Goal: Information Seeking & Learning: Compare options

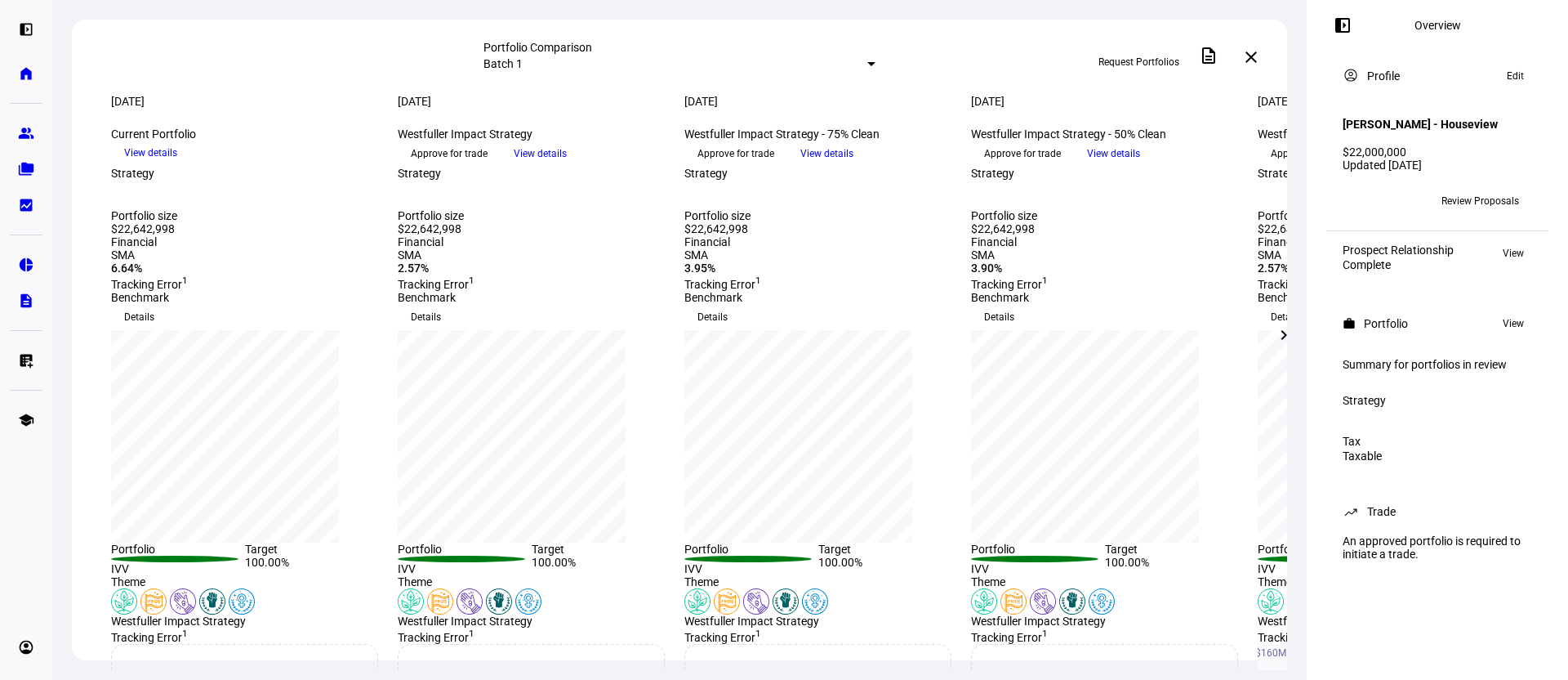
click at [1351, 34] on mat-icon "left_panel_open" at bounding box center [1343, 25] width 20 height 20
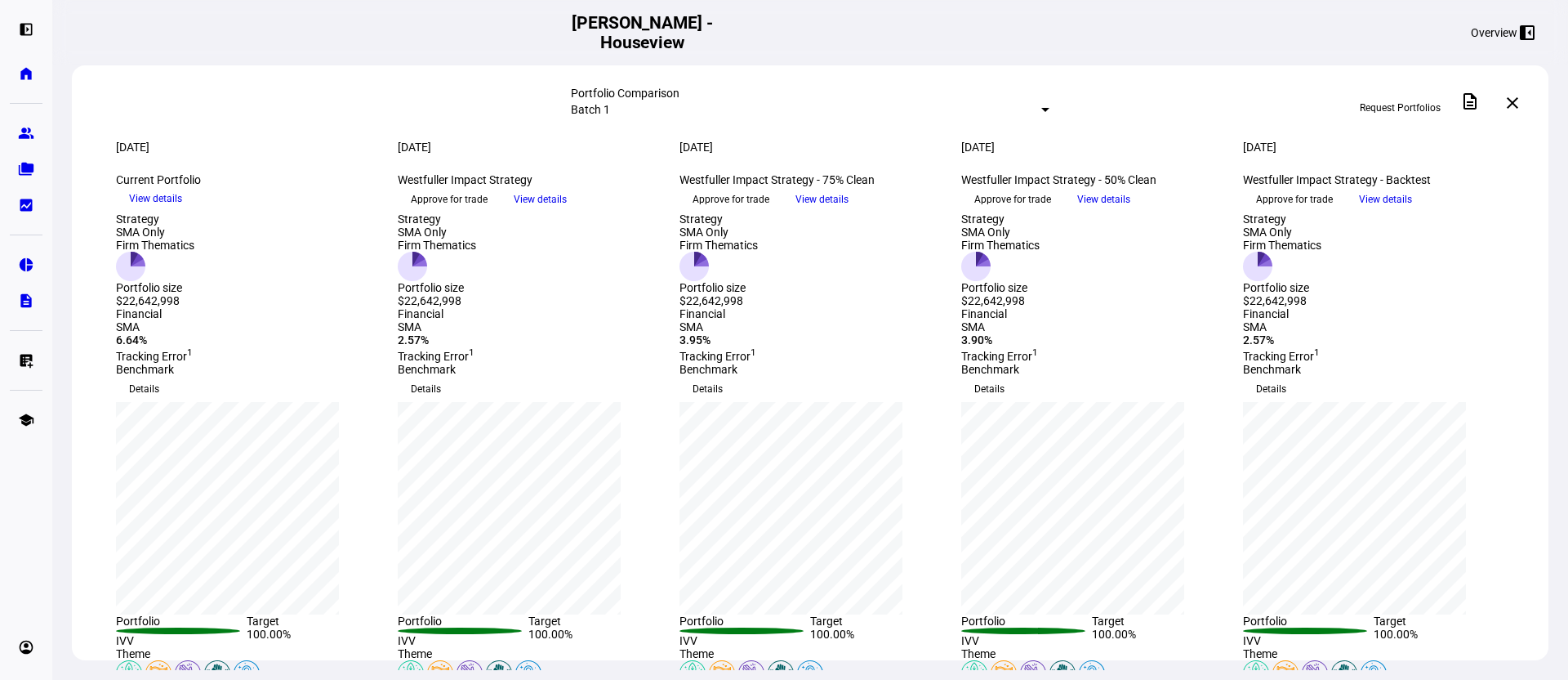
click at [849, 211] on span "View details" at bounding box center [822, 199] width 53 height 24
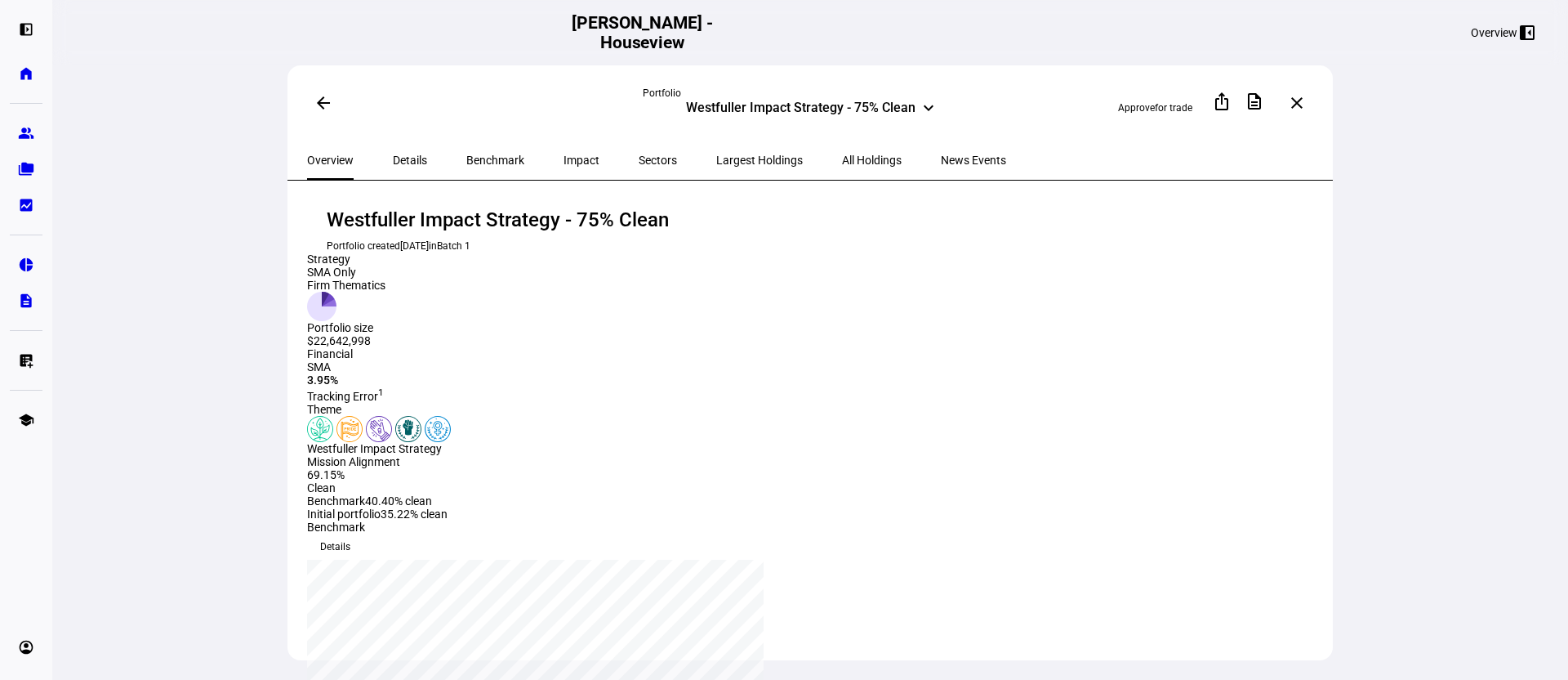
click at [467, 160] on span "Benchmark" at bounding box center [495, 160] width 58 height 12
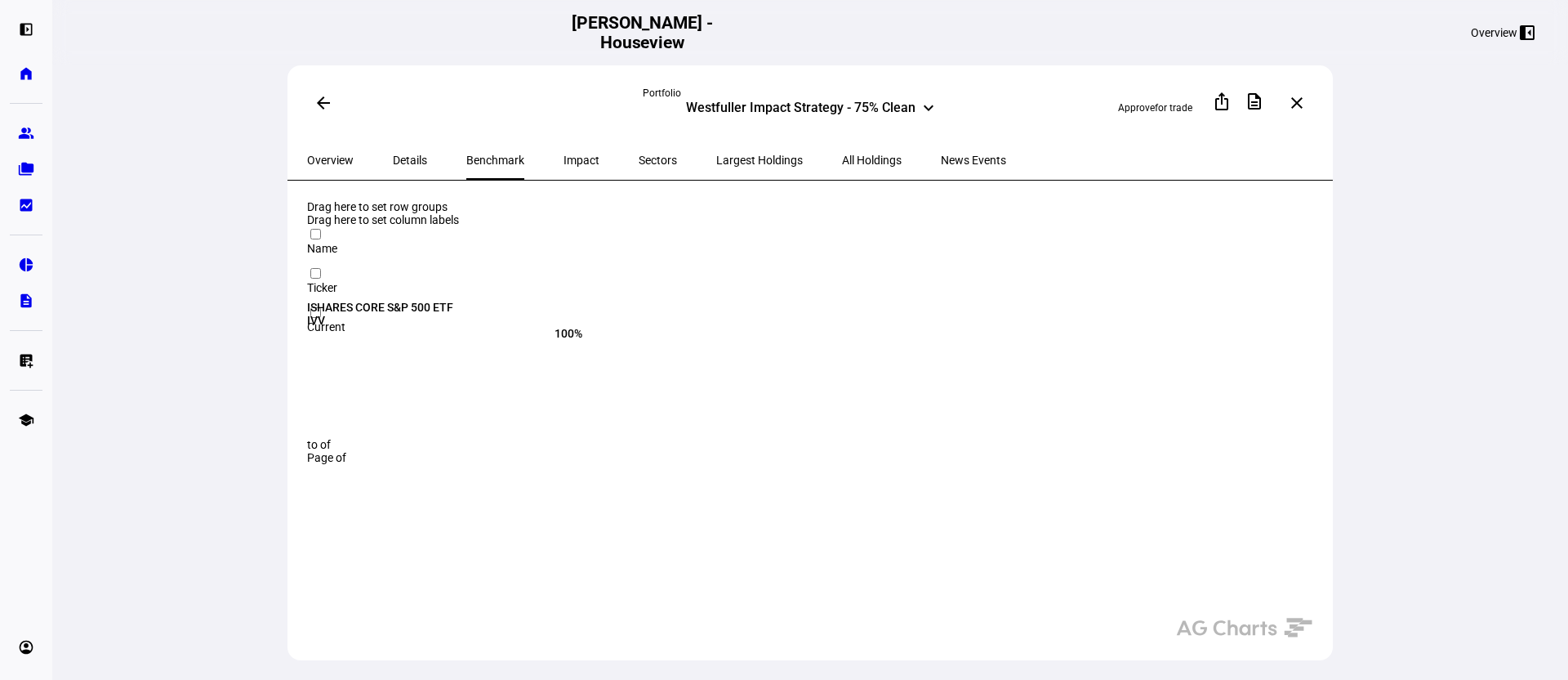
click at [393, 148] on span "Details" at bounding box center [410, 160] width 34 height 40
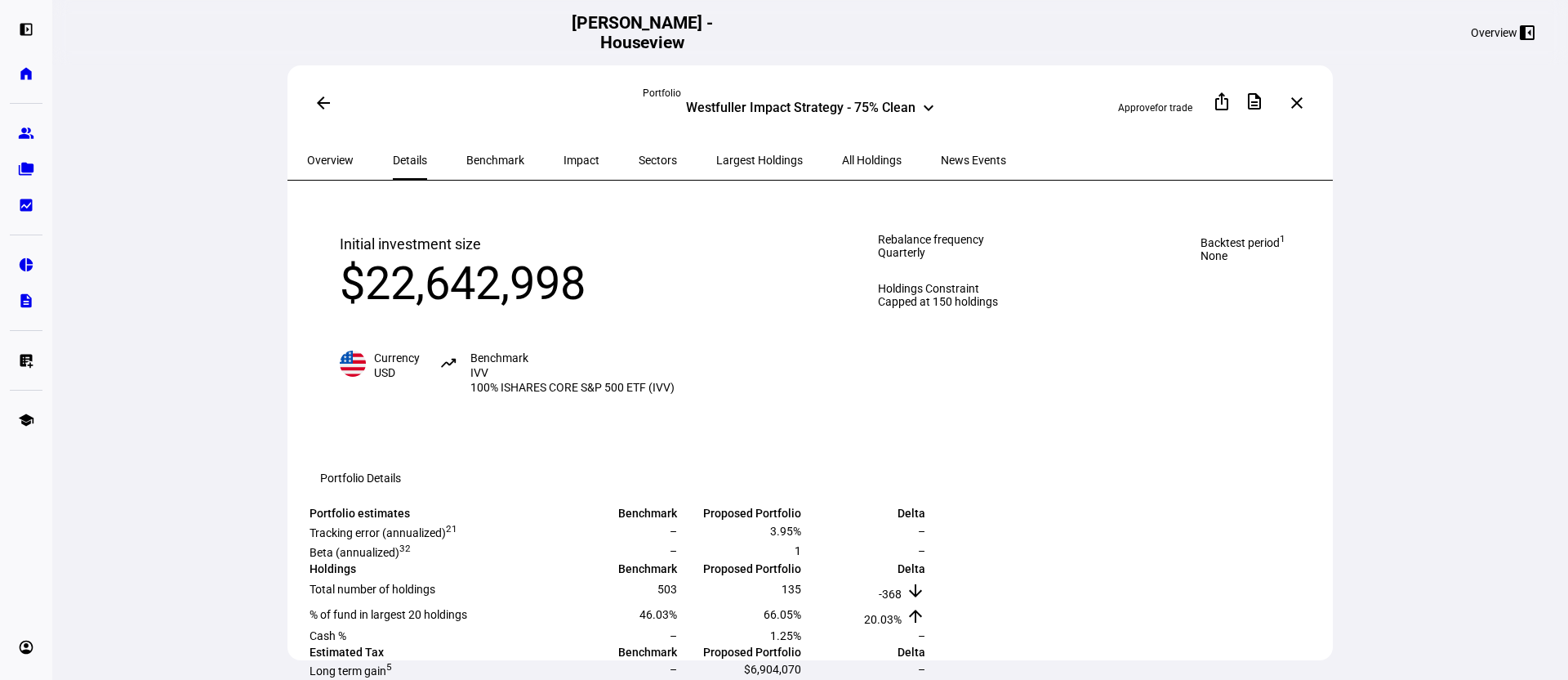
click at [341, 148] on span "Overview" at bounding box center [331, 160] width 47 height 40
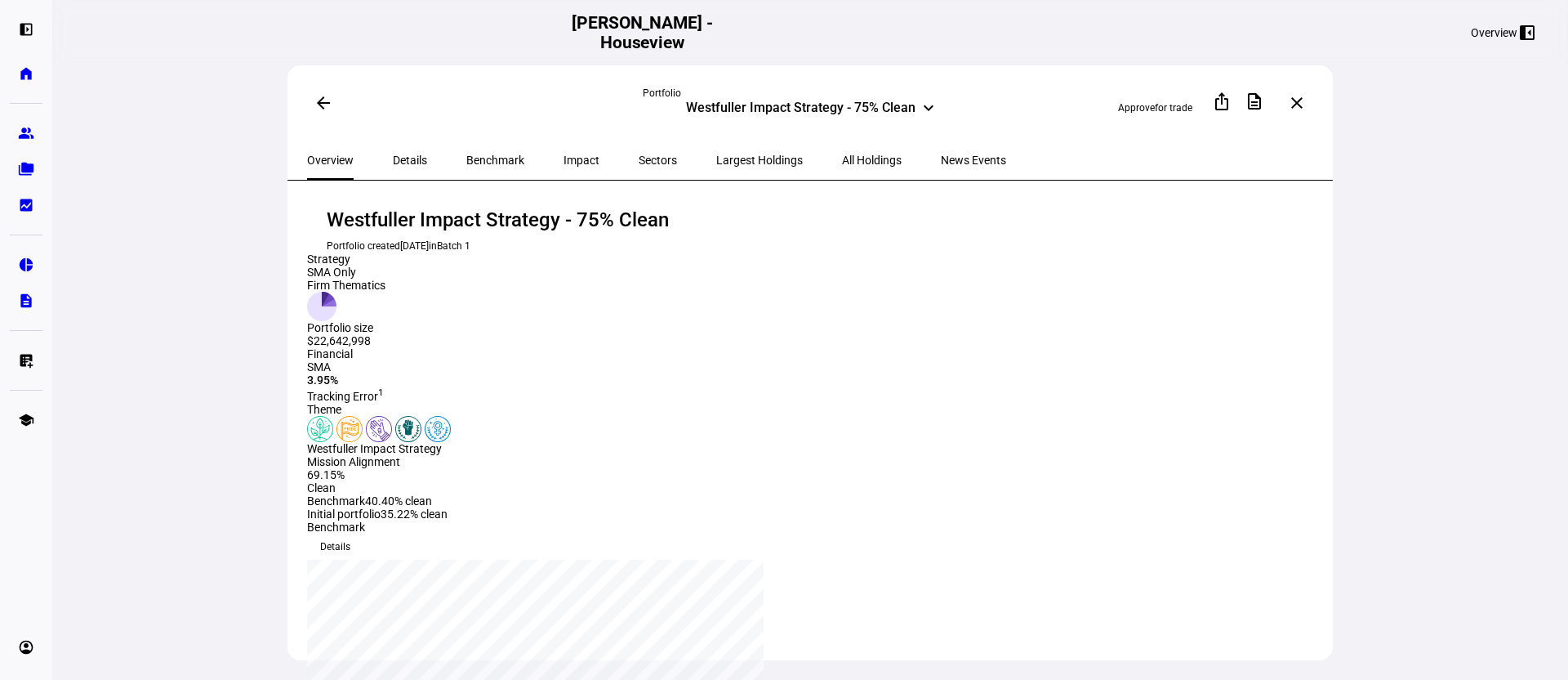
click at [325, 99] on mat-icon "arrow_back" at bounding box center [324, 103] width 20 height 20
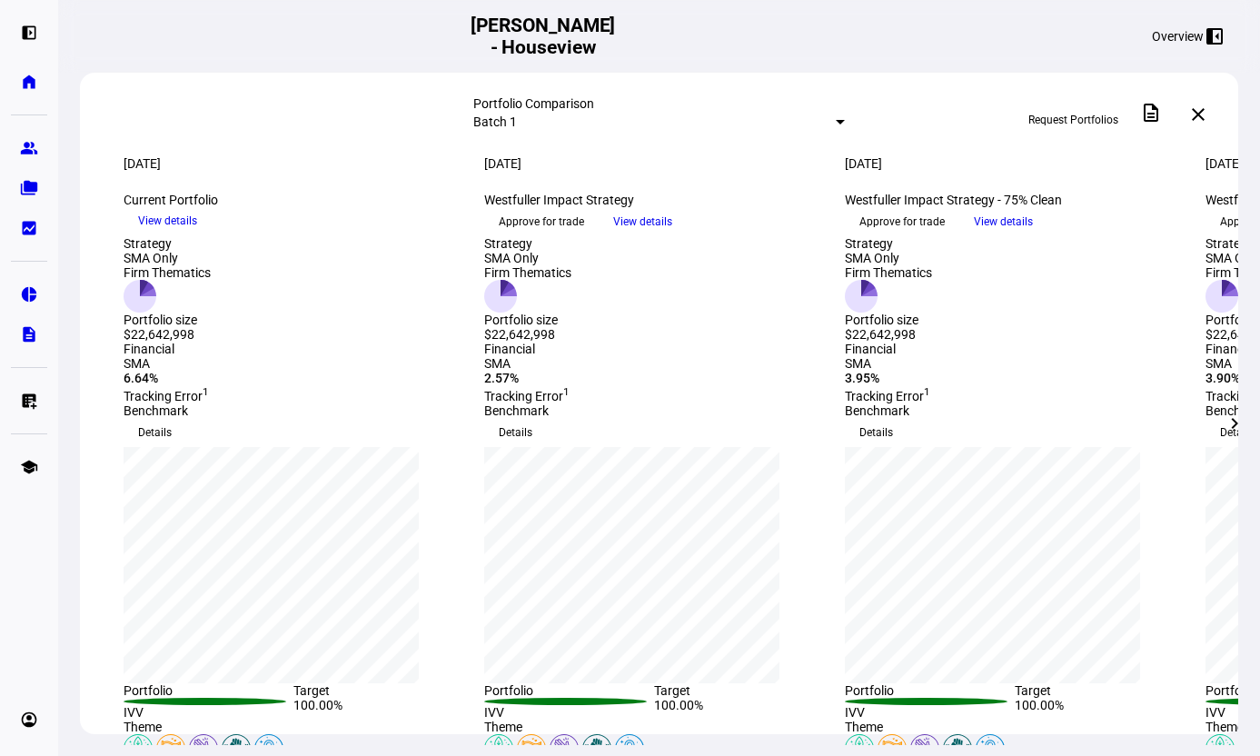
click at [535, 342] on div "$22,642,998" at bounding box center [527, 334] width 87 height 15
click at [672, 235] on span "View details" at bounding box center [642, 221] width 59 height 27
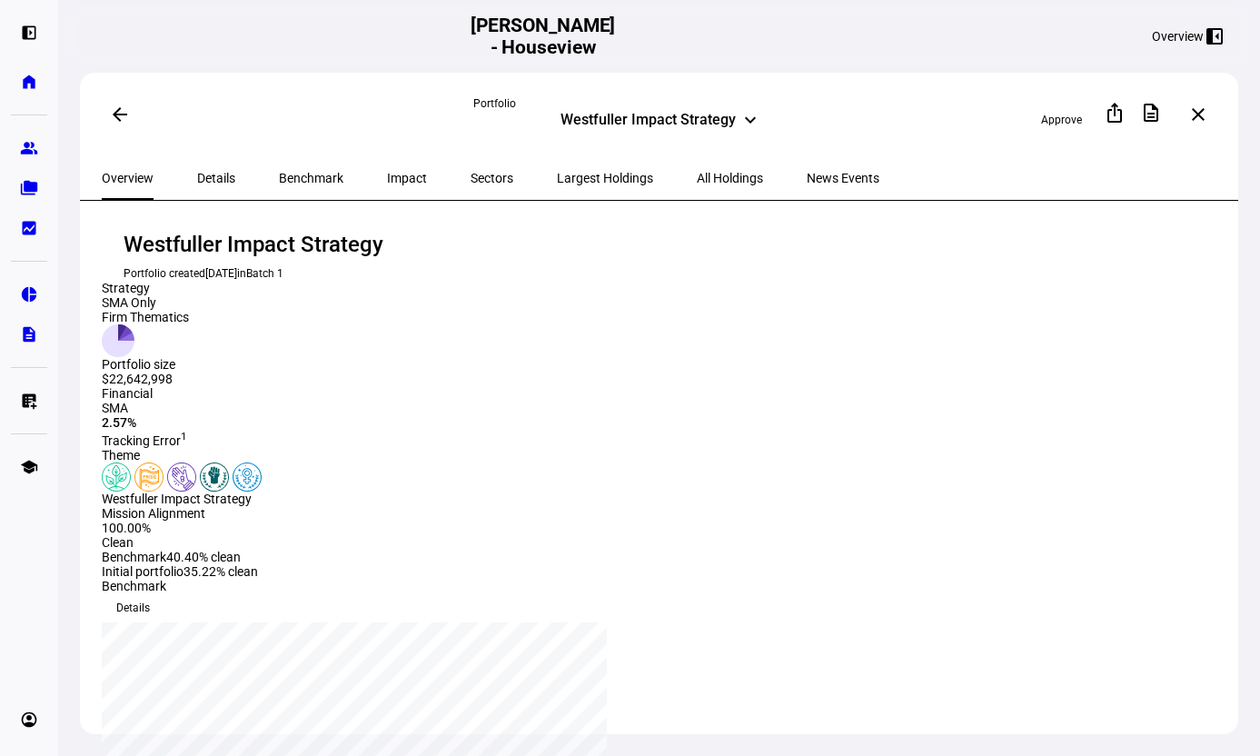
click at [217, 161] on span "Details" at bounding box center [216, 178] width 38 height 44
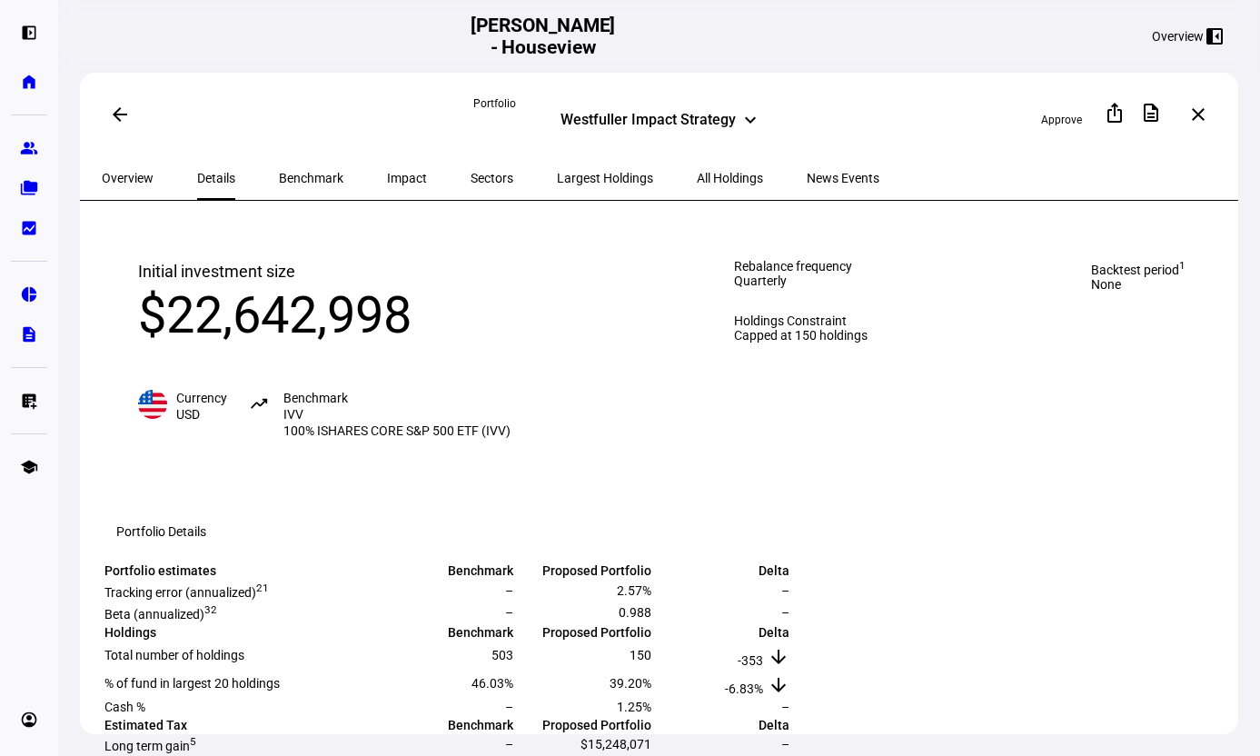
click at [257, 169] on div "Benchmark" at bounding box center [311, 178] width 108 height 44
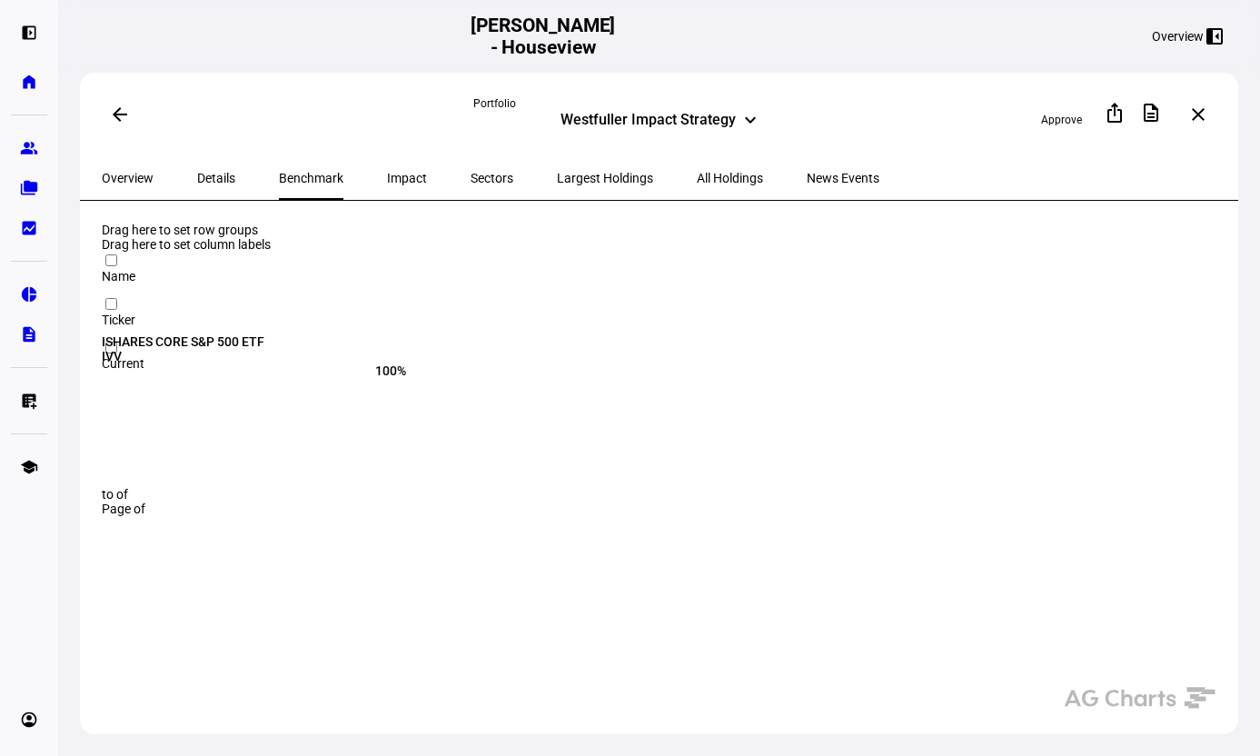
drag, startPoint x: 311, startPoint y: 281, endPoint x: 93, endPoint y: 282, distance: 218.0
click at [93, 282] on eth-route-card-body "Drag here to set row groups Drag here to set column labels Name Ticker Current" at bounding box center [659, 495] width 1158 height 589
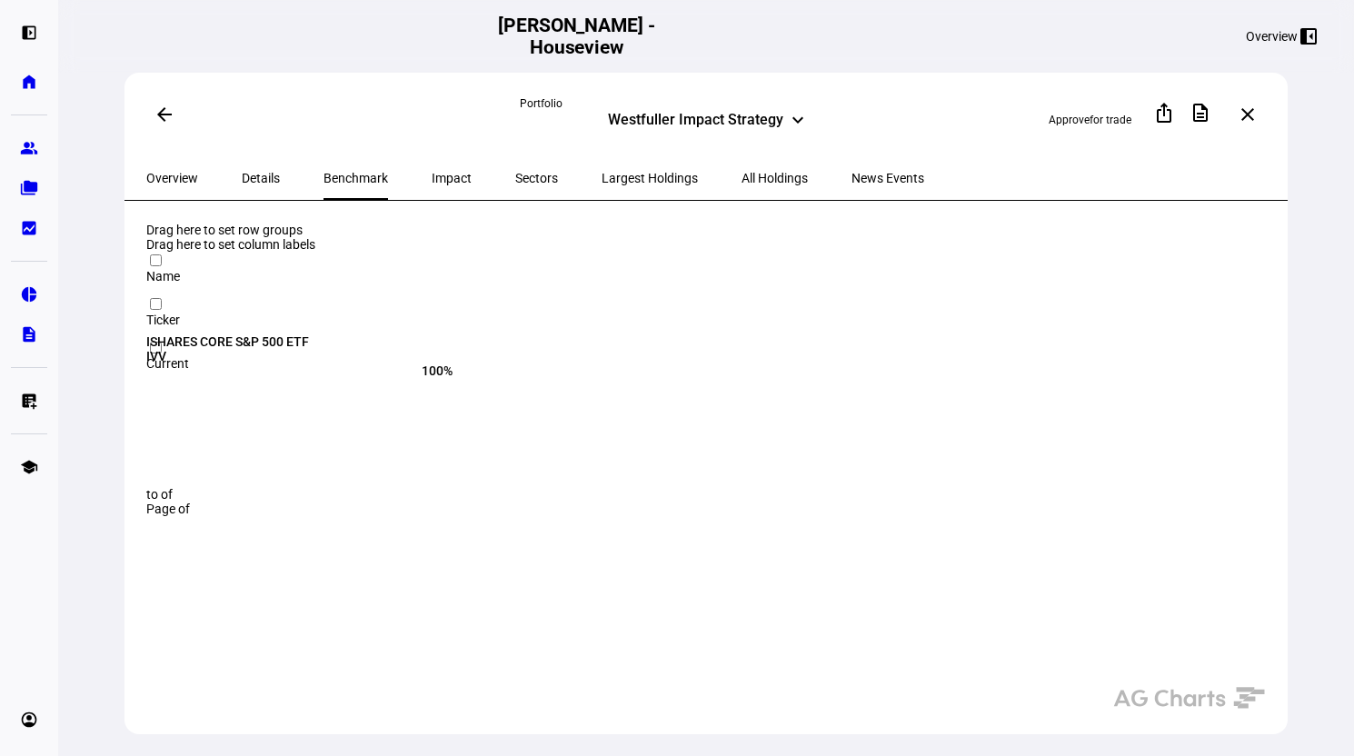
click at [164, 100] on span at bounding box center [165, 115] width 44 height 44
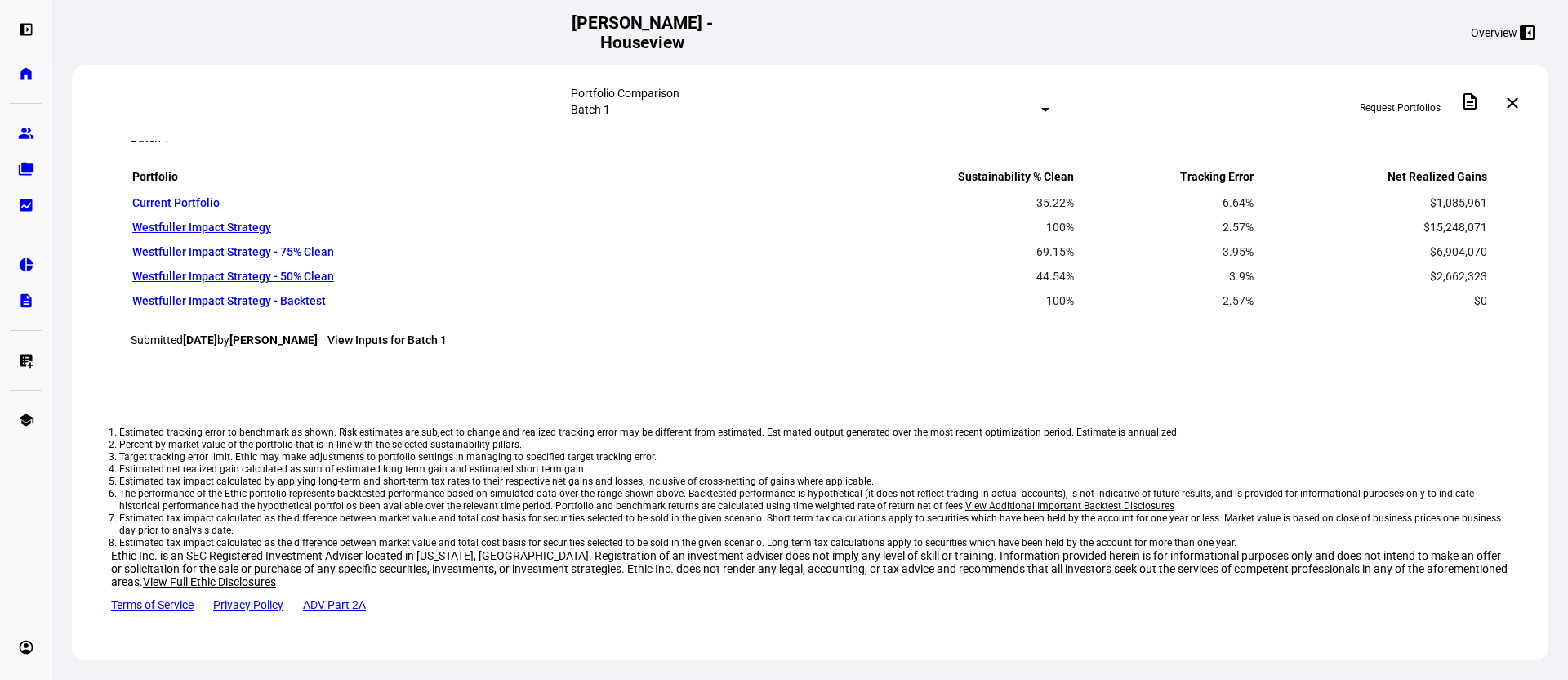
scroll to position [1362, 0]
drag, startPoint x: 1150, startPoint y: 405, endPoint x: 1198, endPoint y: 404, distance: 48.0
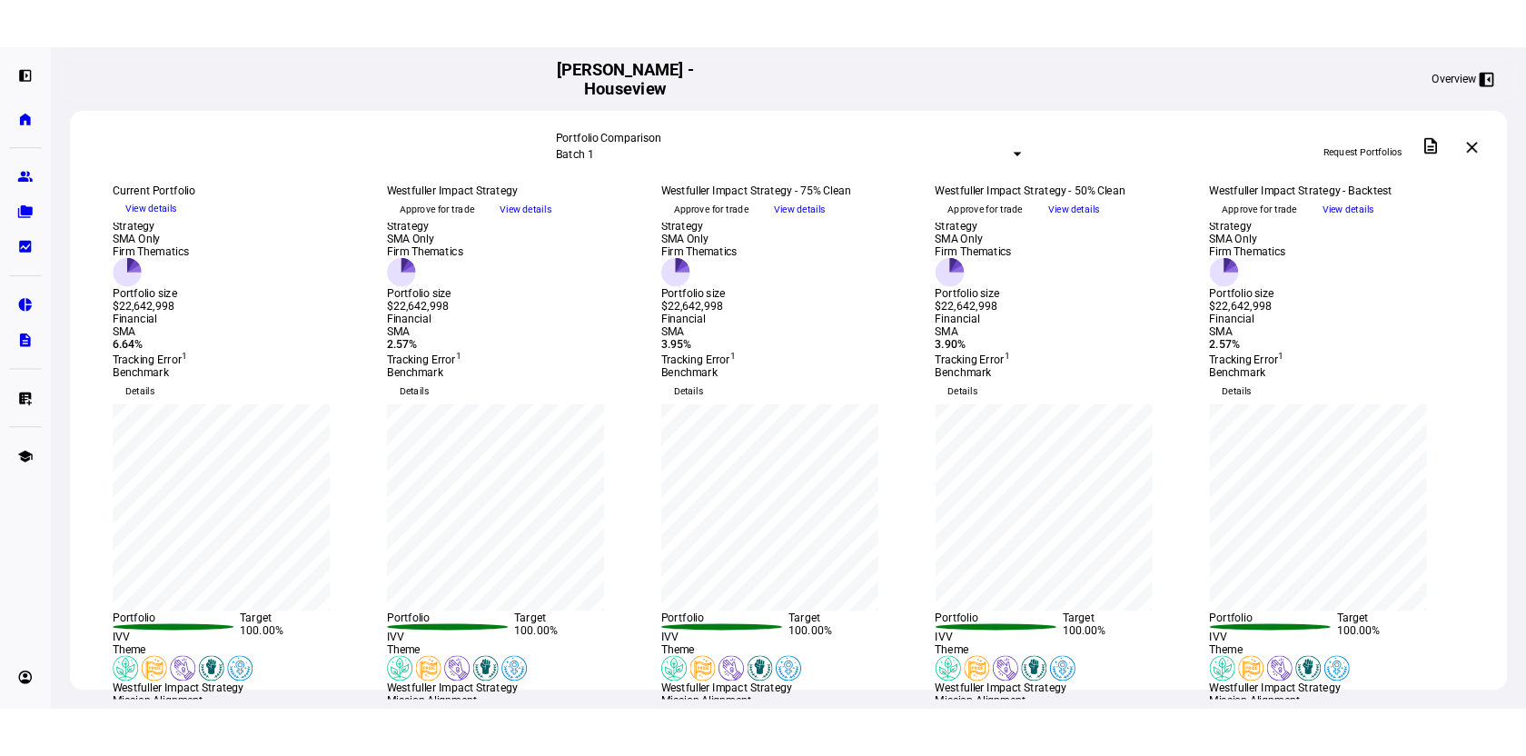
scroll to position [0, 0]
